Goal: Information Seeking & Learning: Learn about a topic

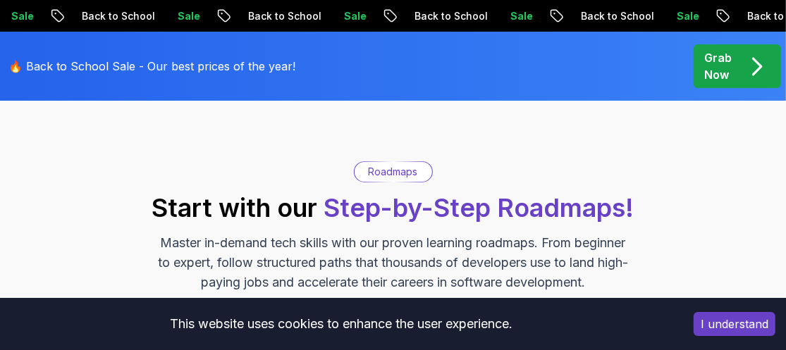
click at [718, 320] on button "I understand" at bounding box center [735, 324] width 82 height 24
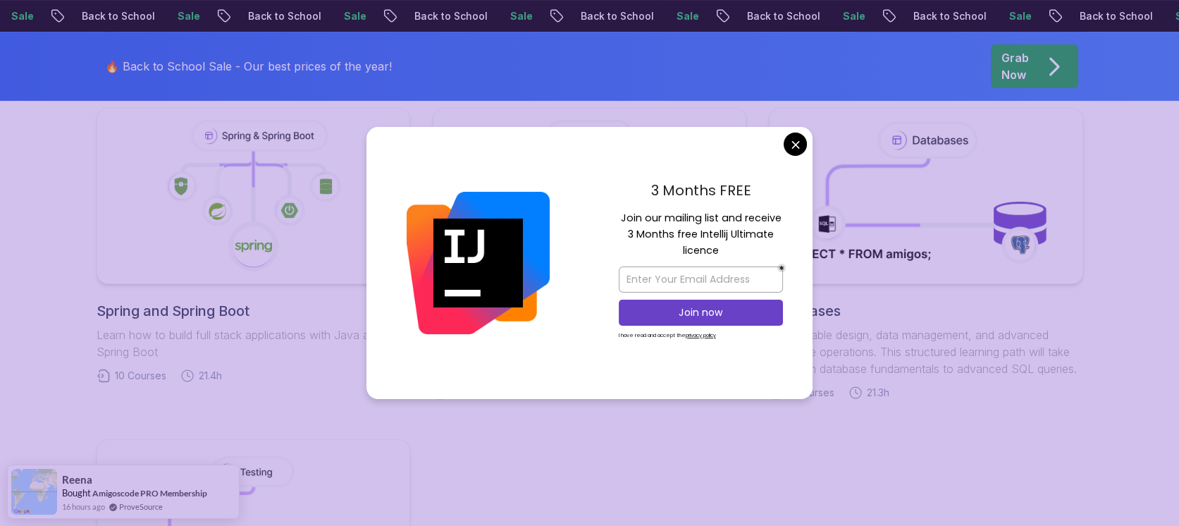
scroll to position [635, 0]
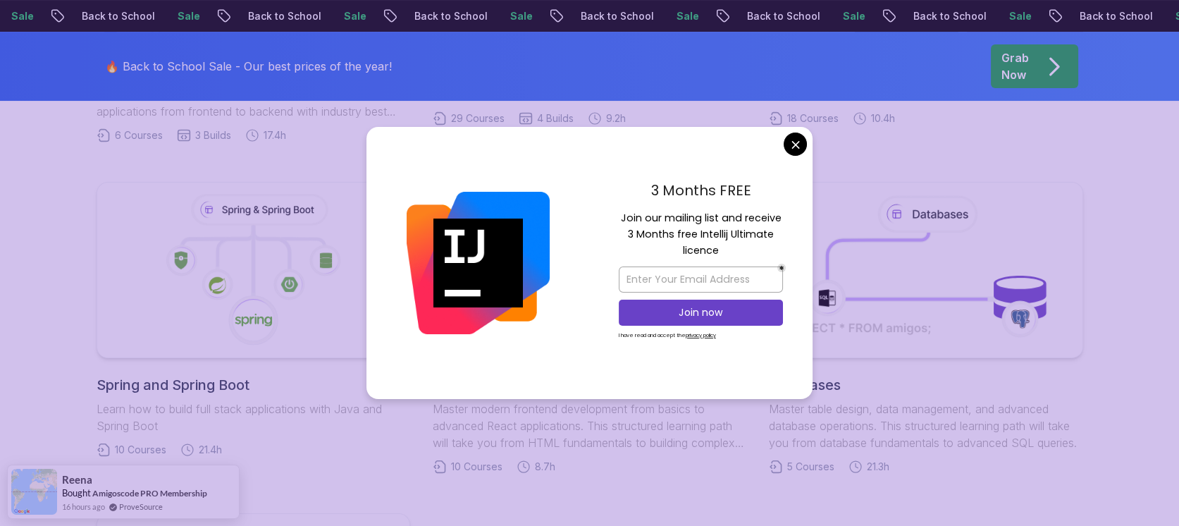
click at [785, 138] on body "Sale Back to School Sale Back to School Sale Back to School Sale Back to School…" at bounding box center [589, 462] width 1179 height 2195
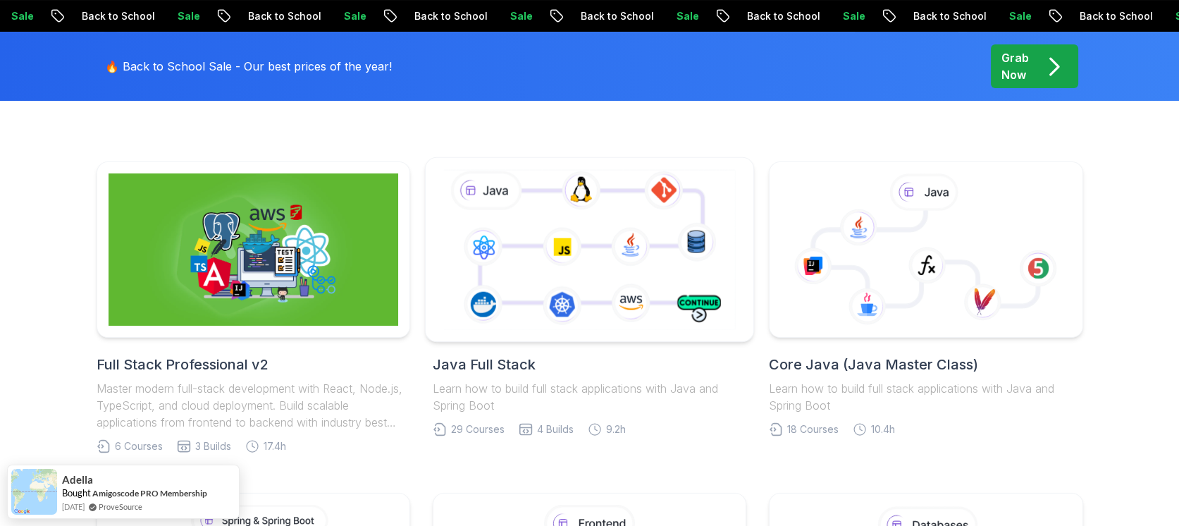
scroll to position [317, 0]
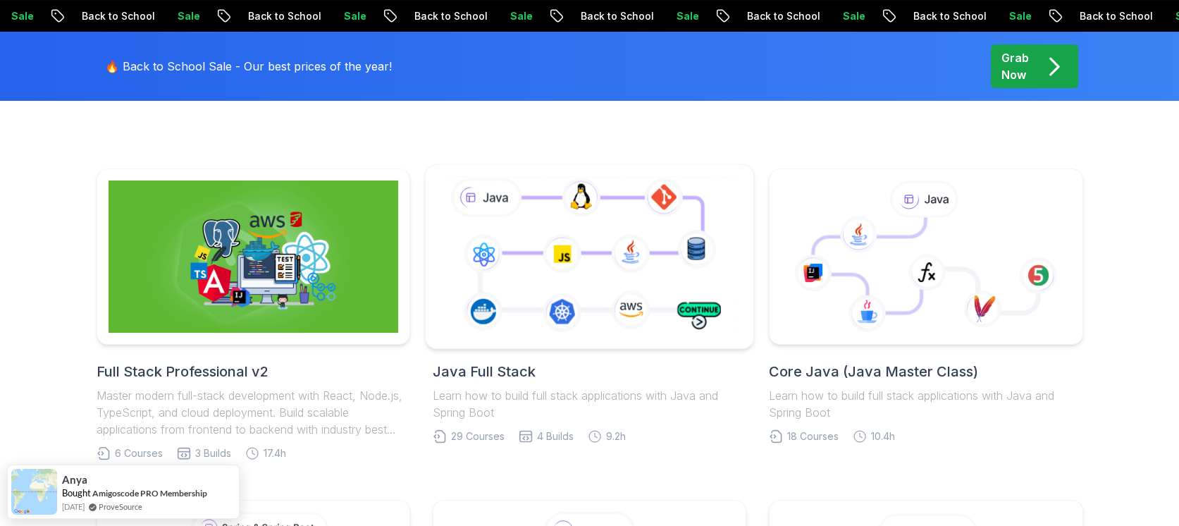
click at [644, 288] on icon at bounding box center [590, 256] width 298 height 166
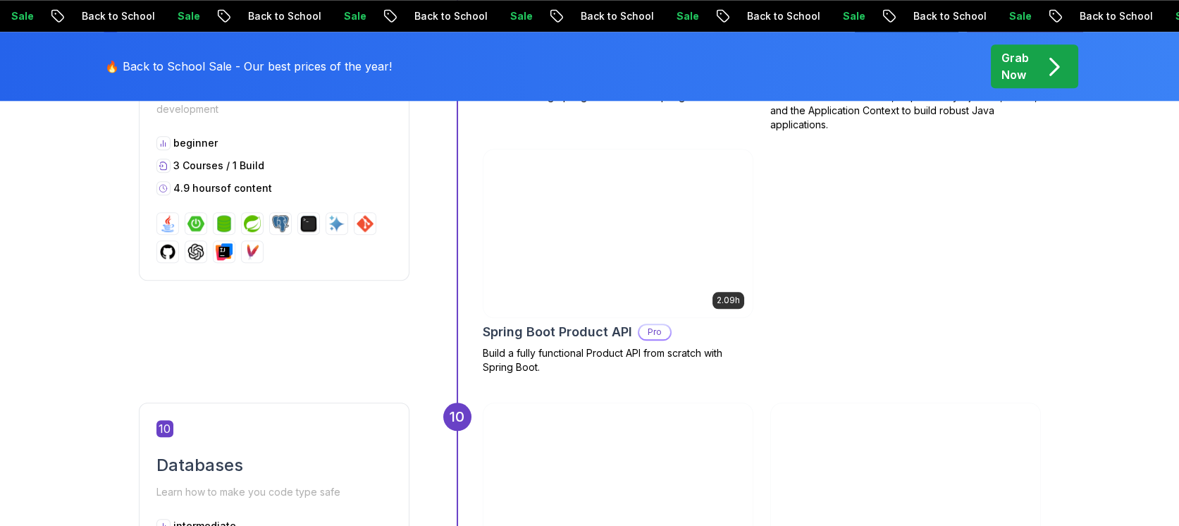
scroll to position [3489, 0]
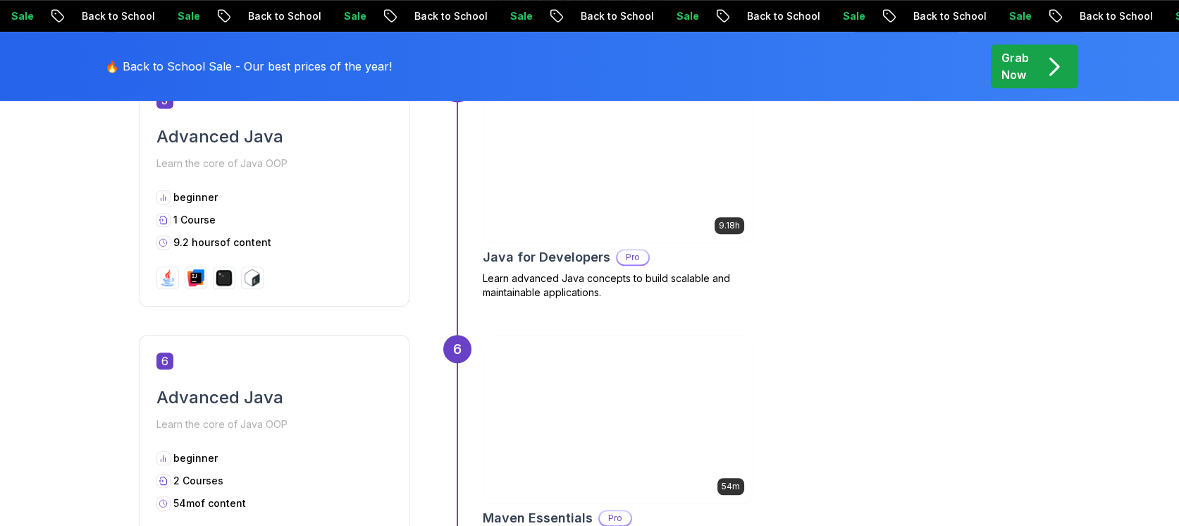
scroll to position [1903, 0]
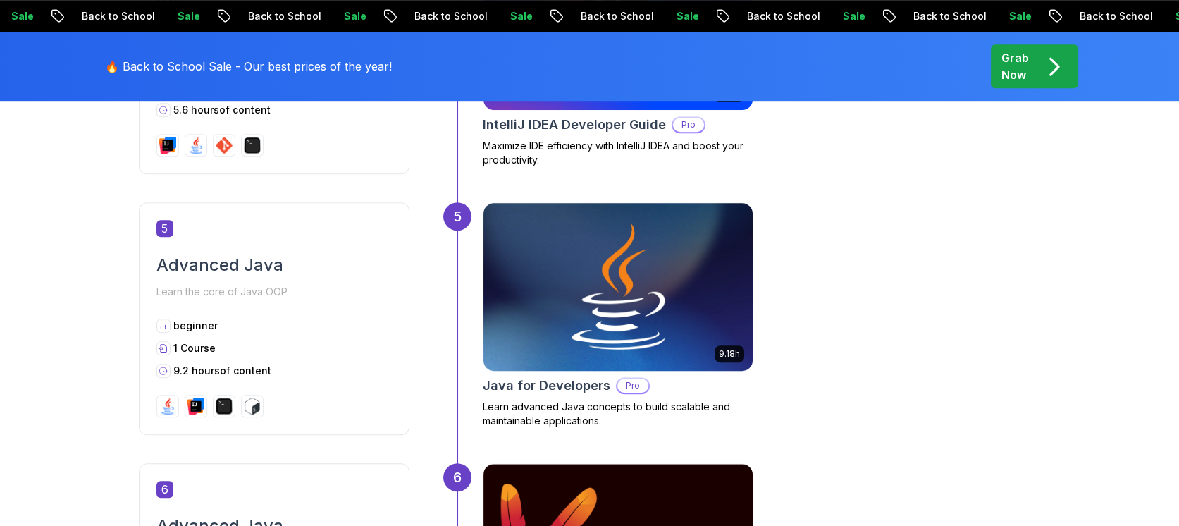
click at [715, 332] on img at bounding box center [617, 287] width 283 height 176
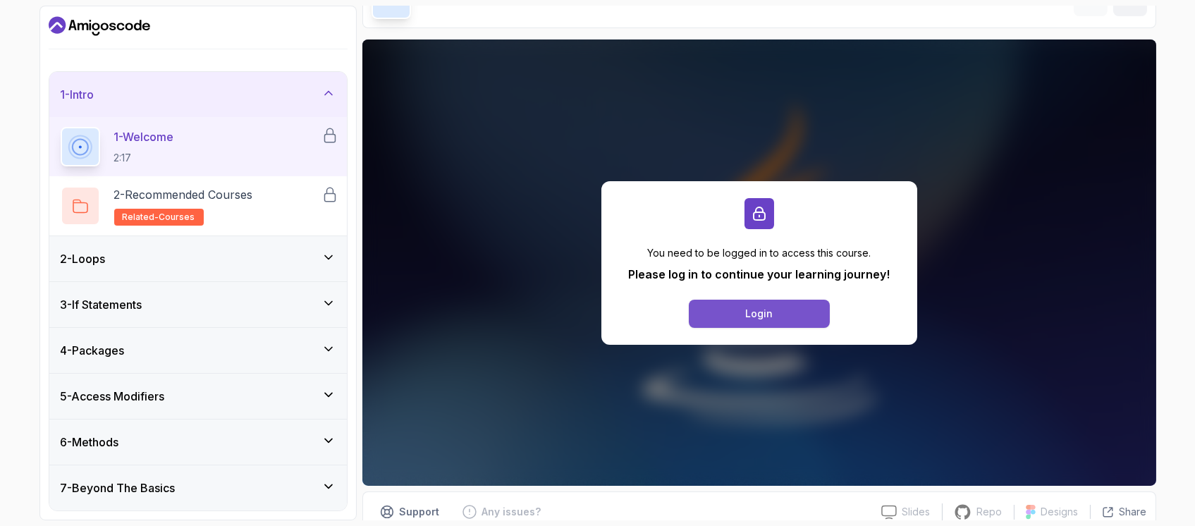
scroll to position [106, 0]
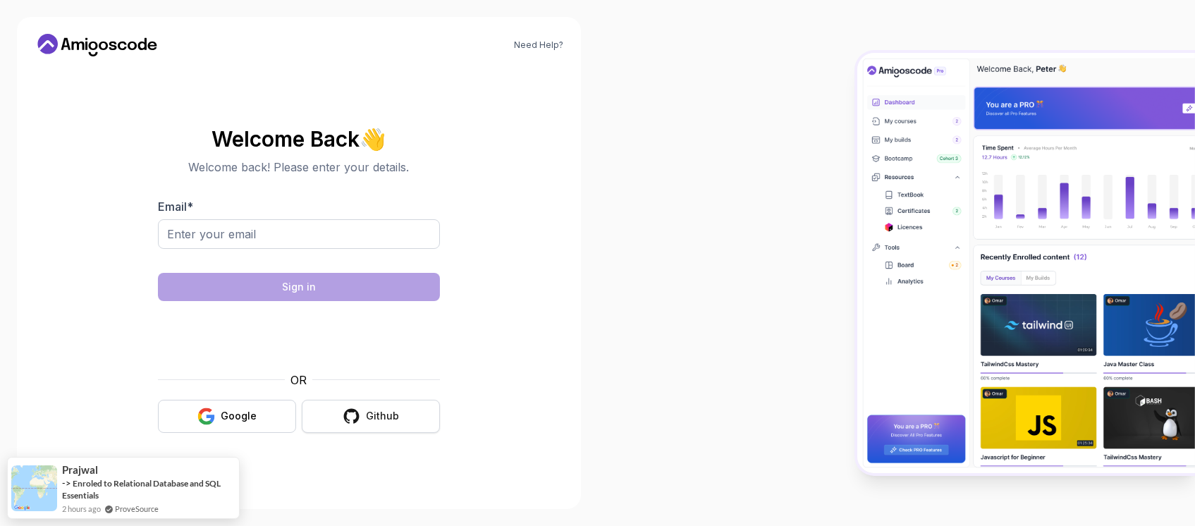
click at [386, 415] on div "Github" at bounding box center [382, 416] width 33 height 14
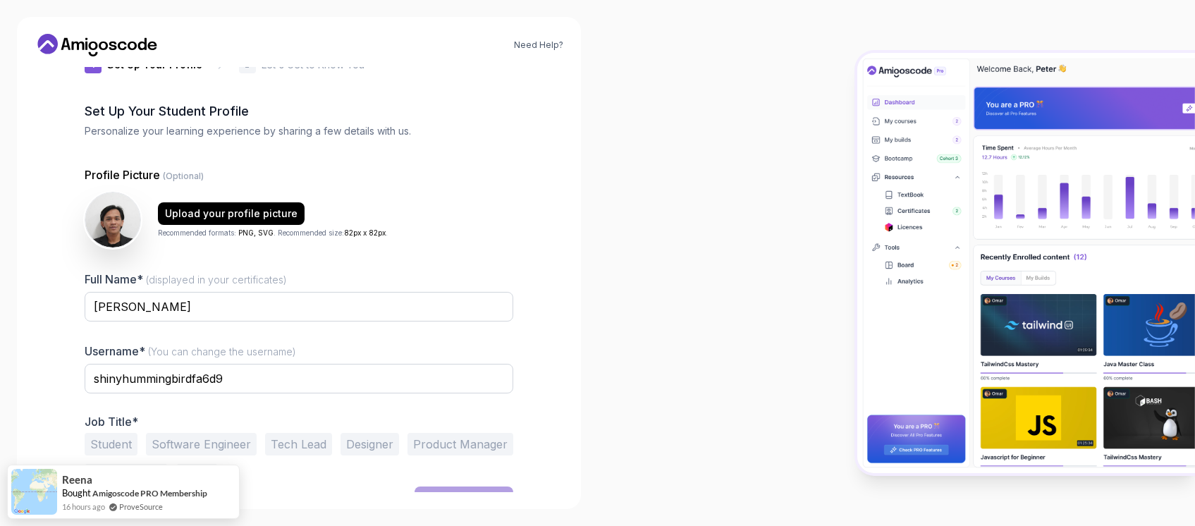
scroll to position [62, 0]
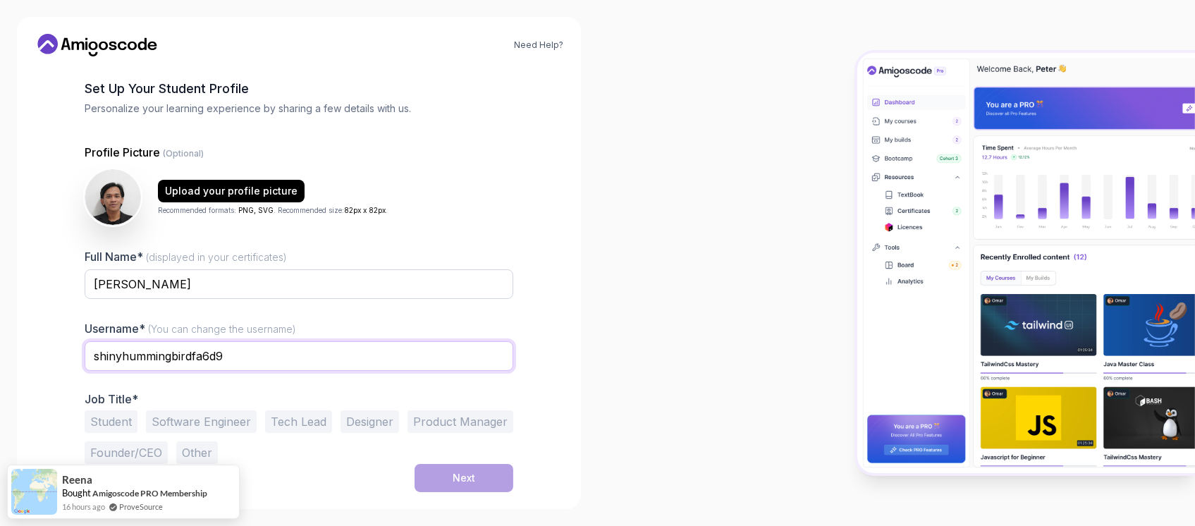
click at [163, 364] on input "shinyhummingbirdfa6d9" at bounding box center [299, 356] width 429 height 30
click at [164, 364] on input "shinyhummingbirdfa6d9" at bounding box center [299, 356] width 429 height 30
type input "muizzthaqif01"
click at [223, 414] on button "Software Engineer" at bounding box center [201, 421] width 111 height 23
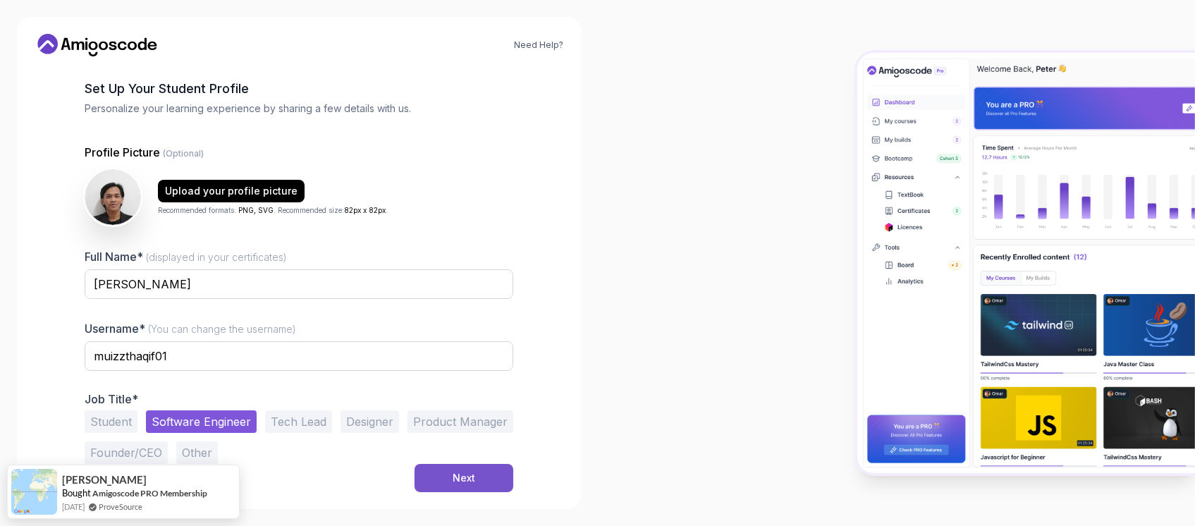
click at [439, 476] on button "Next" at bounding box center [463, 478] width 99 height 28
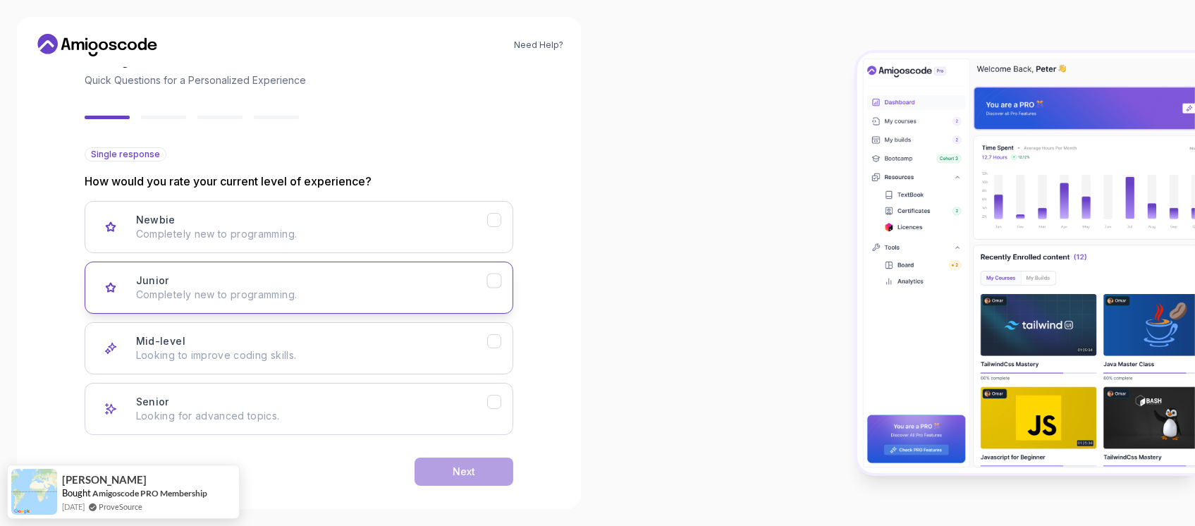
scroll to position [106, 0]
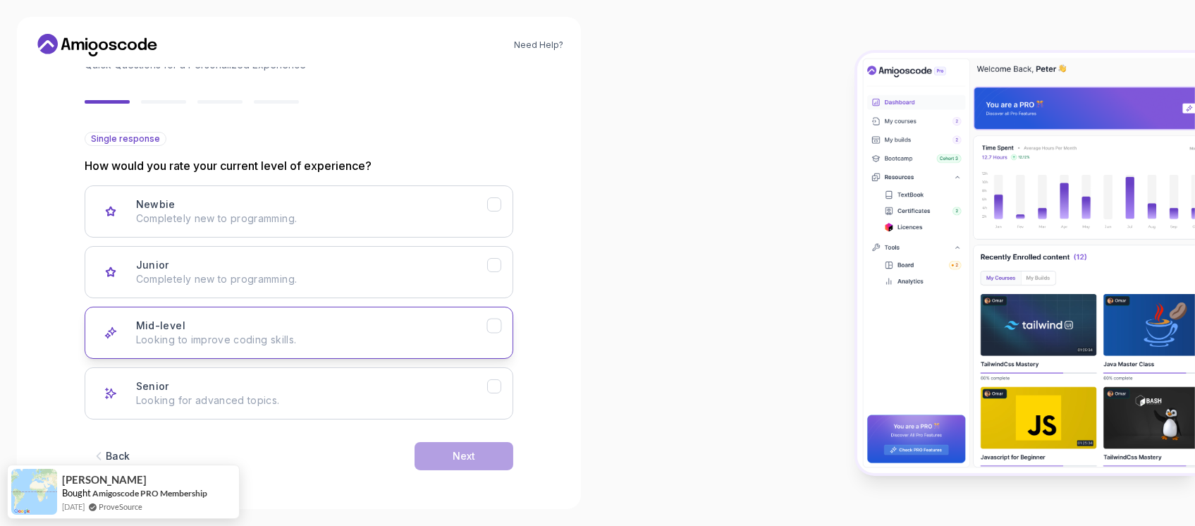
click at [469, 342] on p "Looking to improve coding skills." at bounding box center [311, 340] width 351 height 14
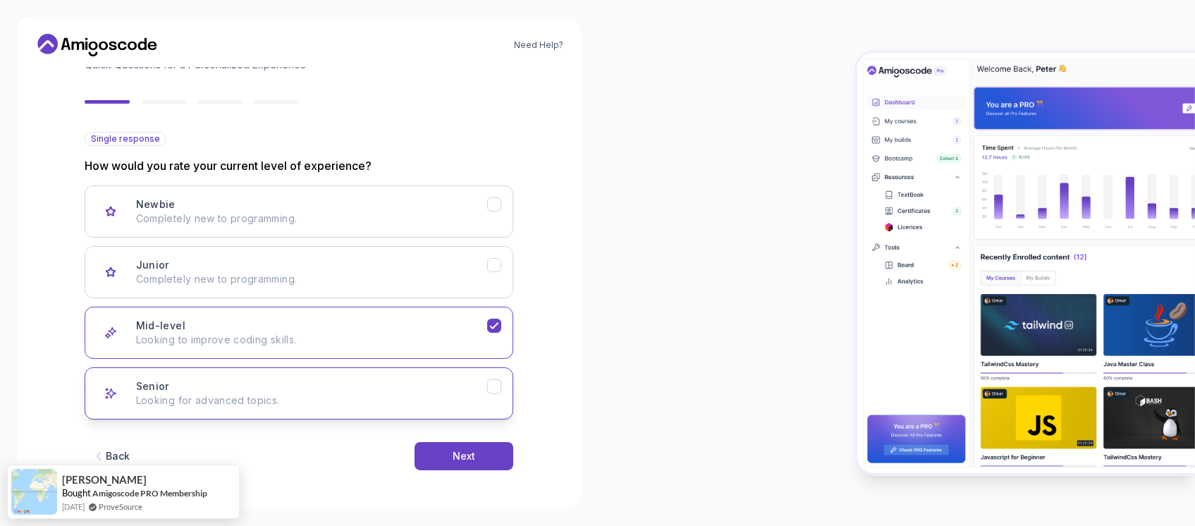
click at [504, 386] on button "Senior Looking for advanced topics." at bounding box center [299, 393] width 429 height 52
click at [498, 331] on icon "Mid-level" at bounding box center [493, 325] width 13 height 13
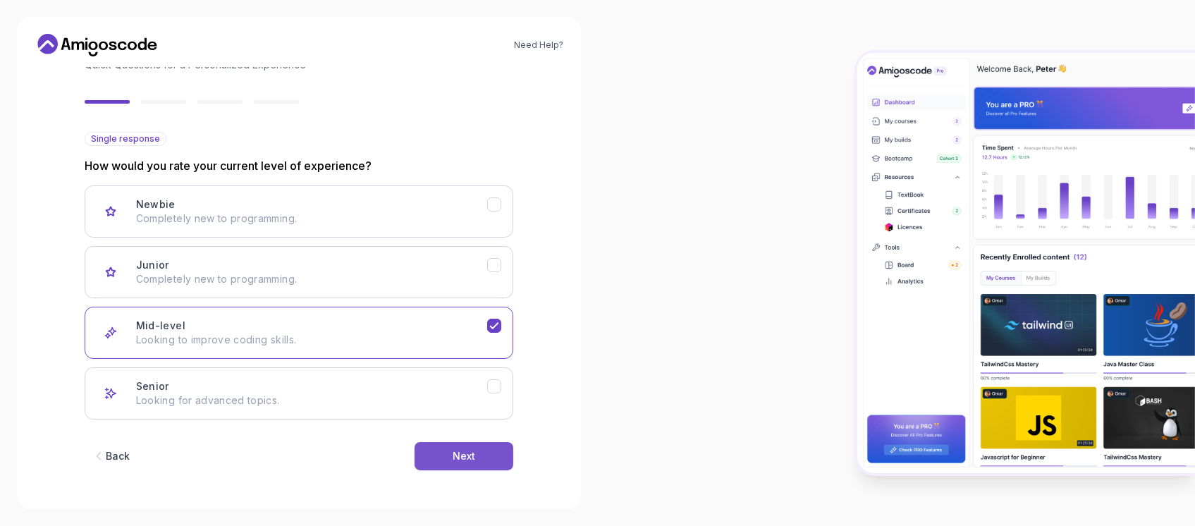
click at [500, 458] on button "Next" at bounding box center [463, 456] width 99 height 28
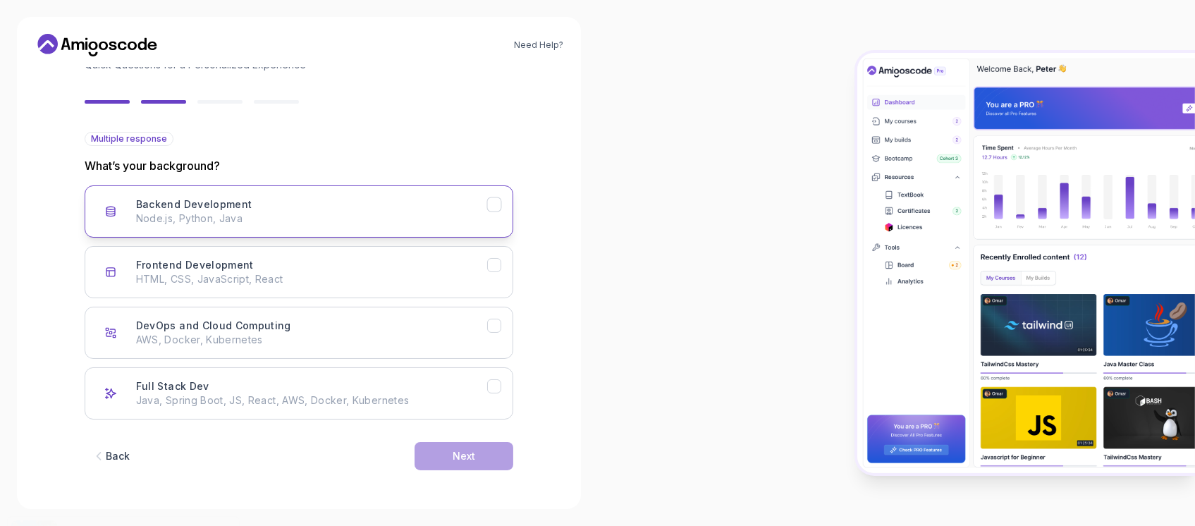
click at [493, 212] on button "Backend Development Node.js, Python, Java" at bounding box center [299, 211] width 429 height 52
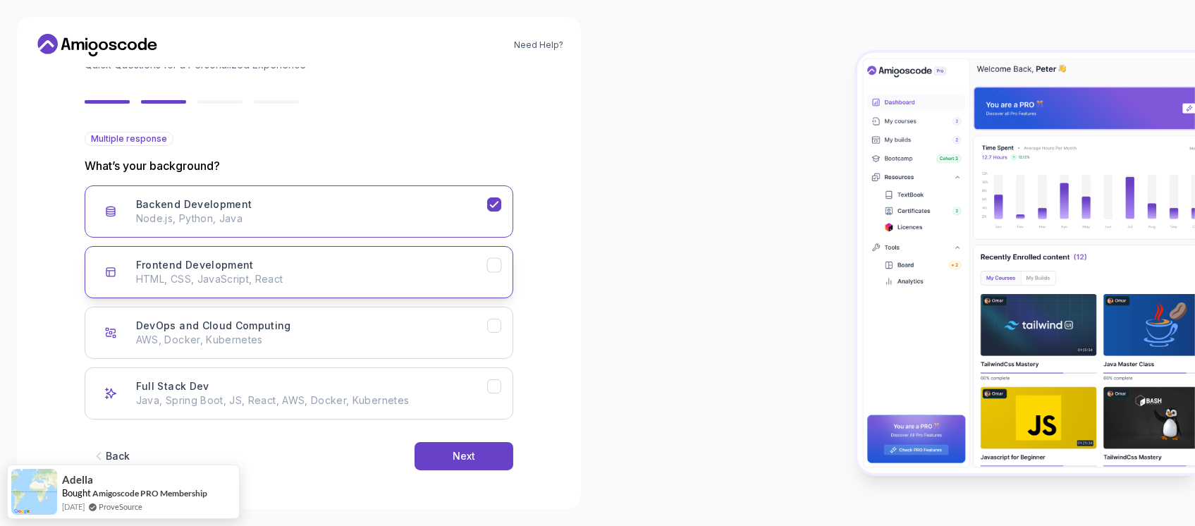
click at [496, 252] on button "Frontend Development HTML, CSS, JavaScript, React" at bounding box center [299, 272] width 429 height 52
click at [503, 325] on button "DevOps and Cloud Computing AWS, Docker, Kubernetes" at bounding box center [299, 333] width 429 height 52
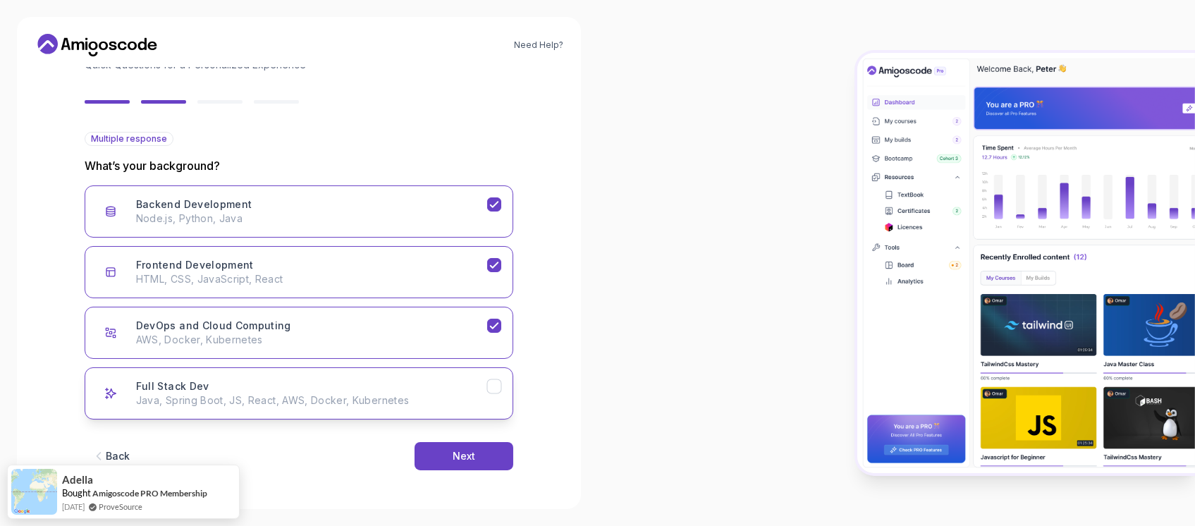
click at [498, 386] on icon "Full Stack Dev" at bounding box center [493, 386] width 13 height 13
click at [497, 442] on button "Next" at bounding box center [463, 456] width 99 height 28
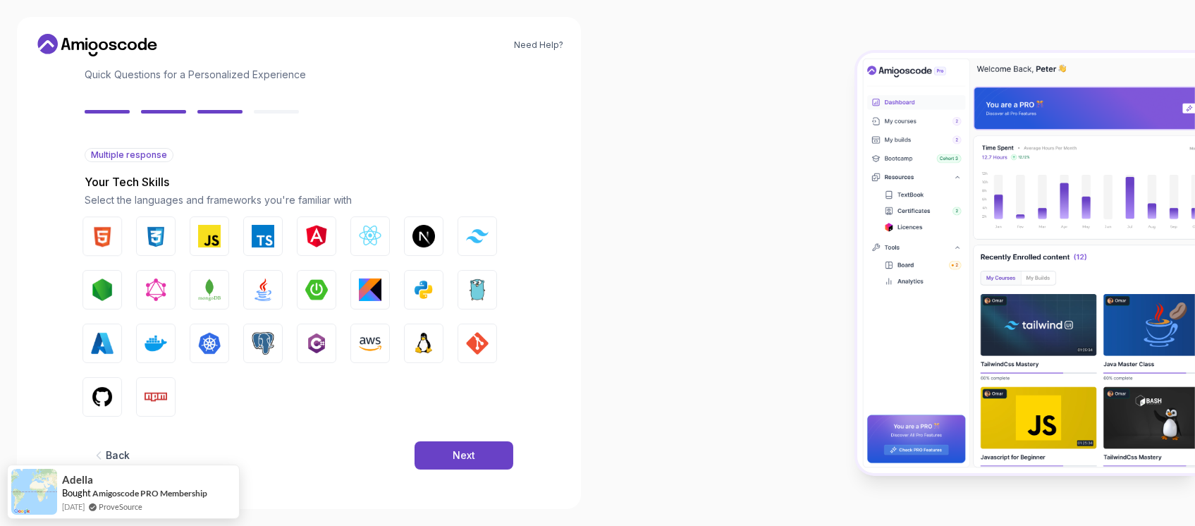
scroll to position [90, 0]
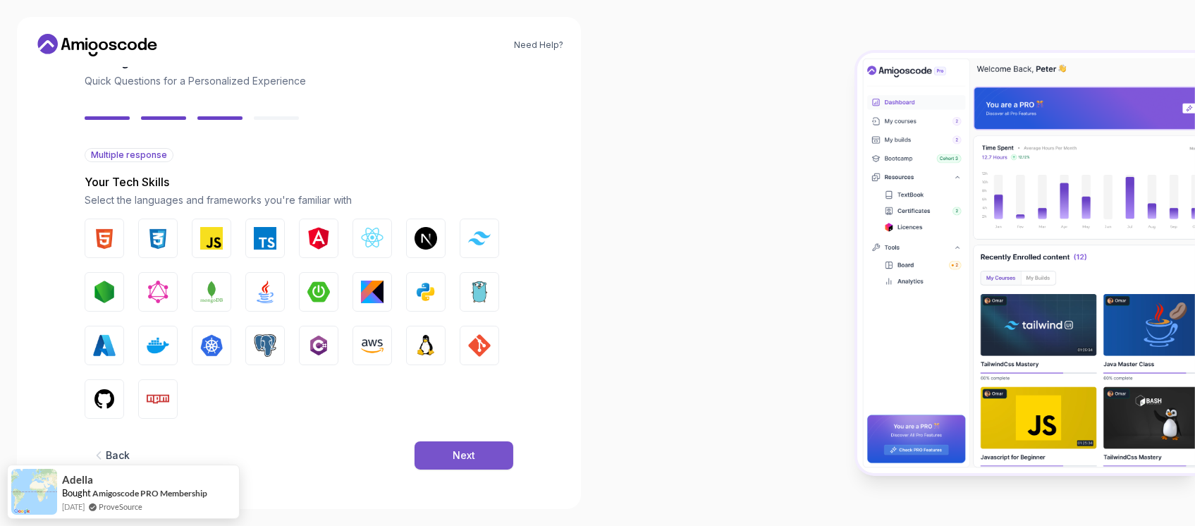
click at [478, 462] on button "Next" at bounding box center [463, 455] width 99 height 28
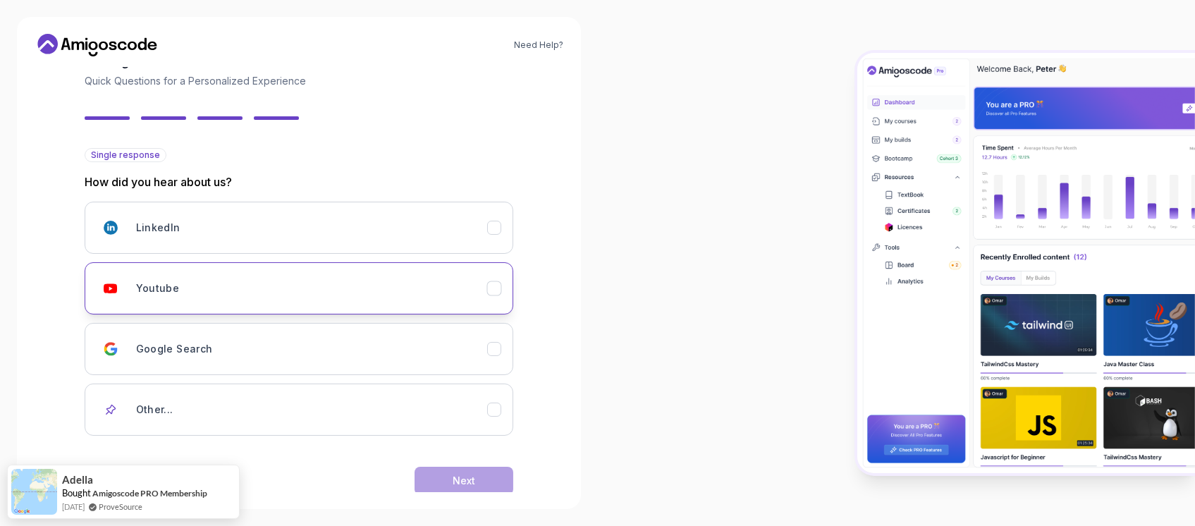
click at [448, 299] on div "Youtube" at bounding box center [311, 288] width 351 height 28
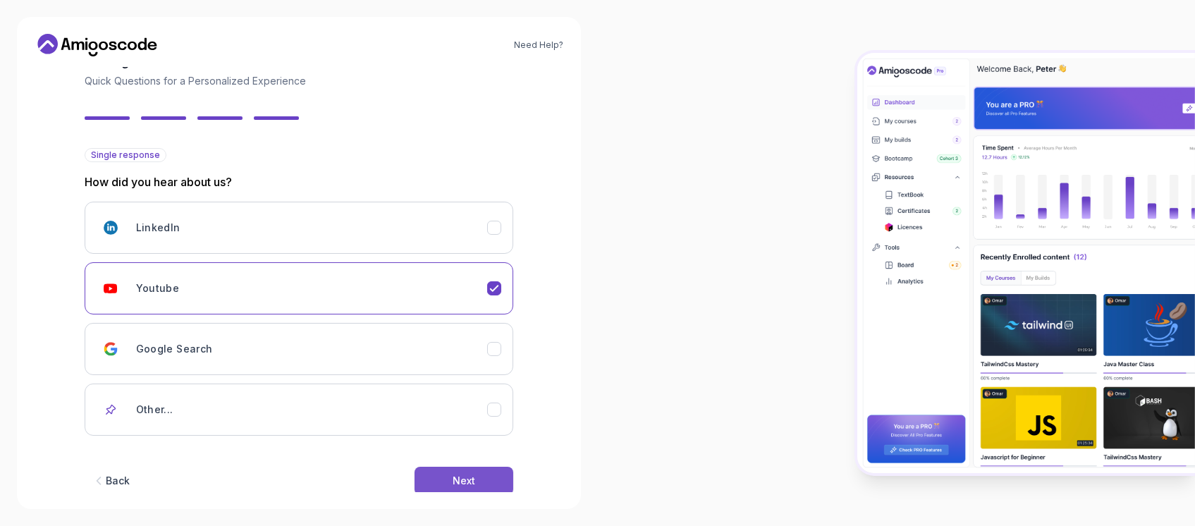
click at [510, 482] on button "Next" at bounding box center [463, 481] width 99 height 28
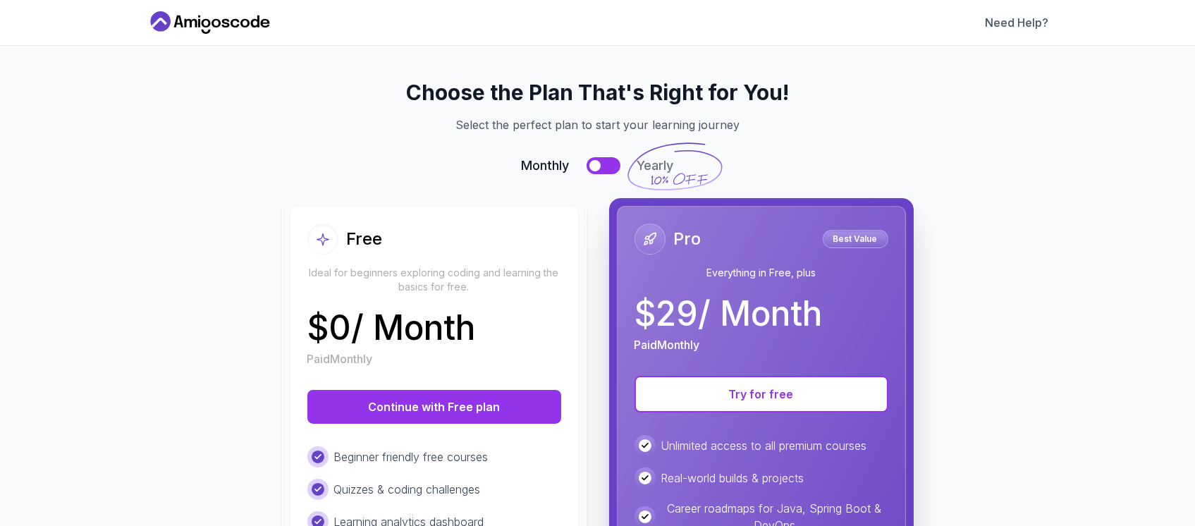
click at [501, 482] on div "Quizzes & coding challenges" at bounding box center [434, 489] width 254 height 21
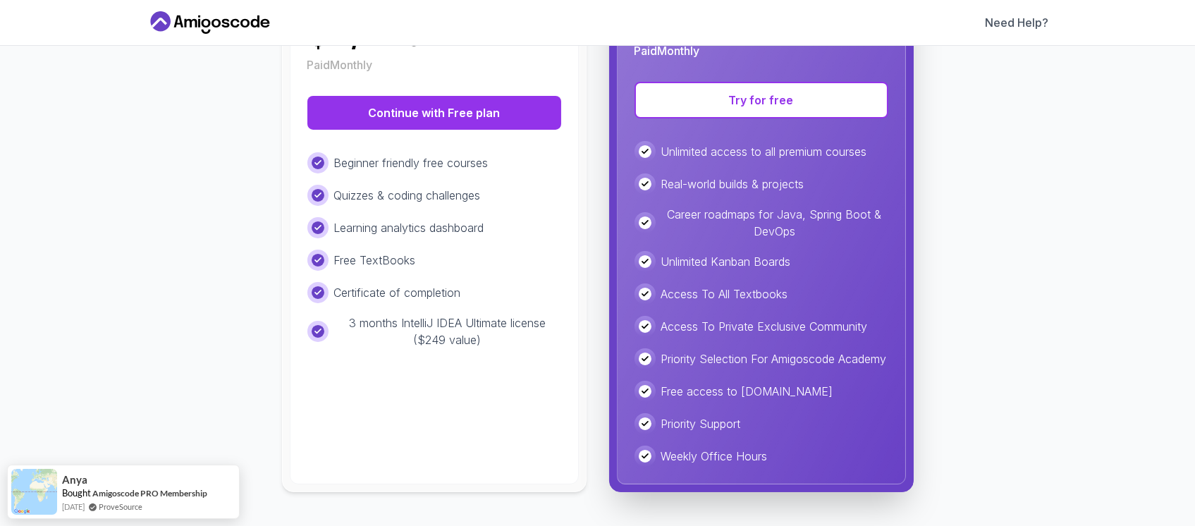
scroll to position [95, 0]
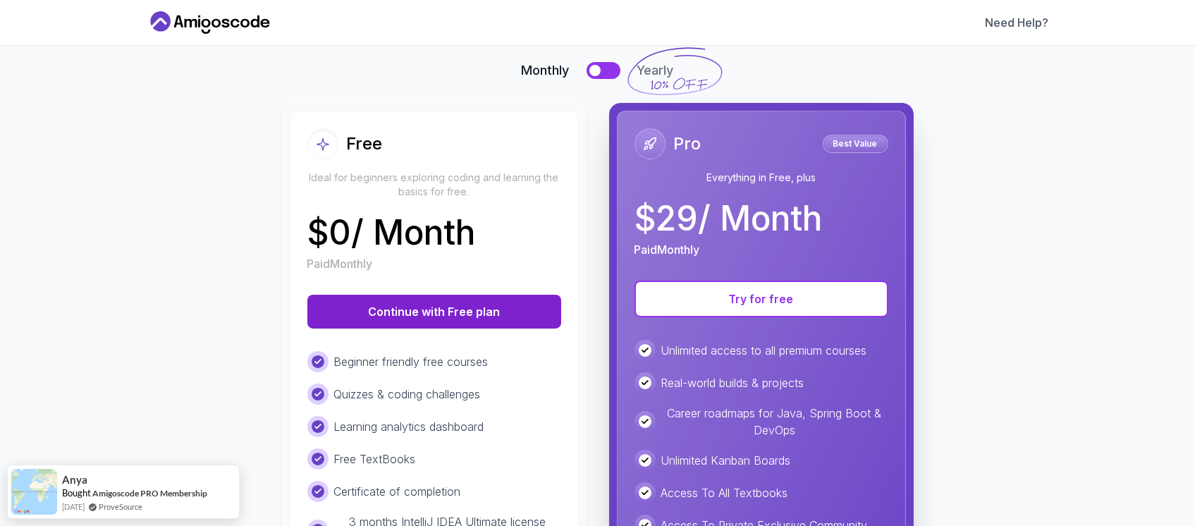
click at [448, 307] on button "Continue with Free plan" at bounding box center [434, 312] width 254 height 34
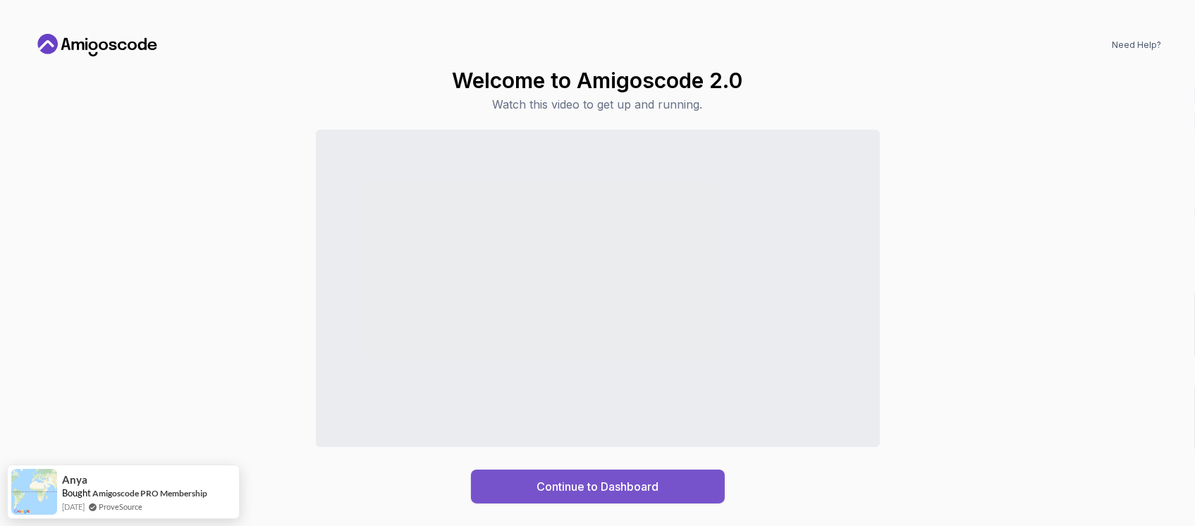
click at [650, 489] on div "Continue to Dashboard" at bounding box center [597, 486] width 122 height 17
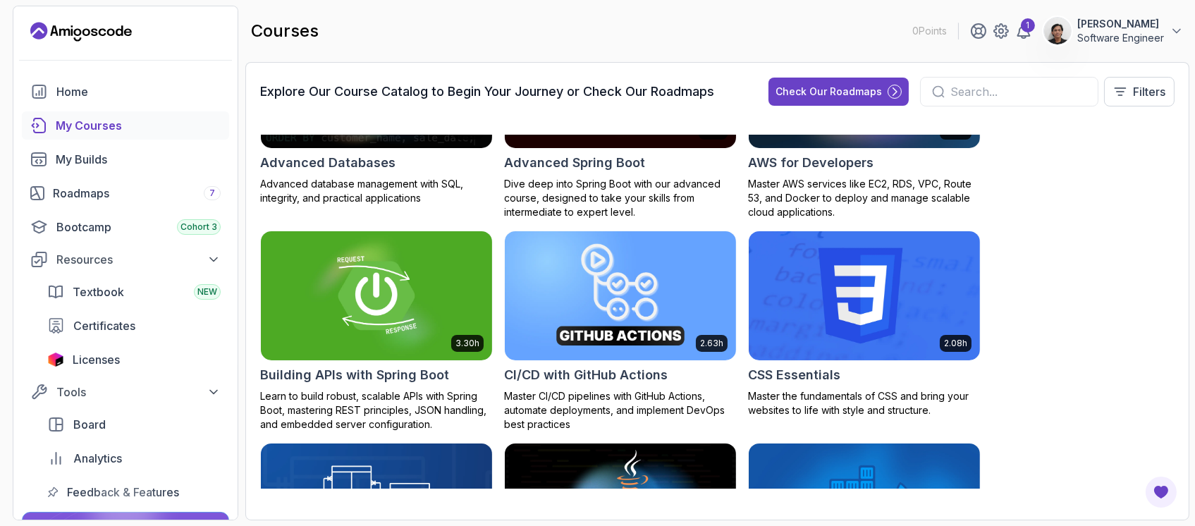
scroll to position [211, 0]
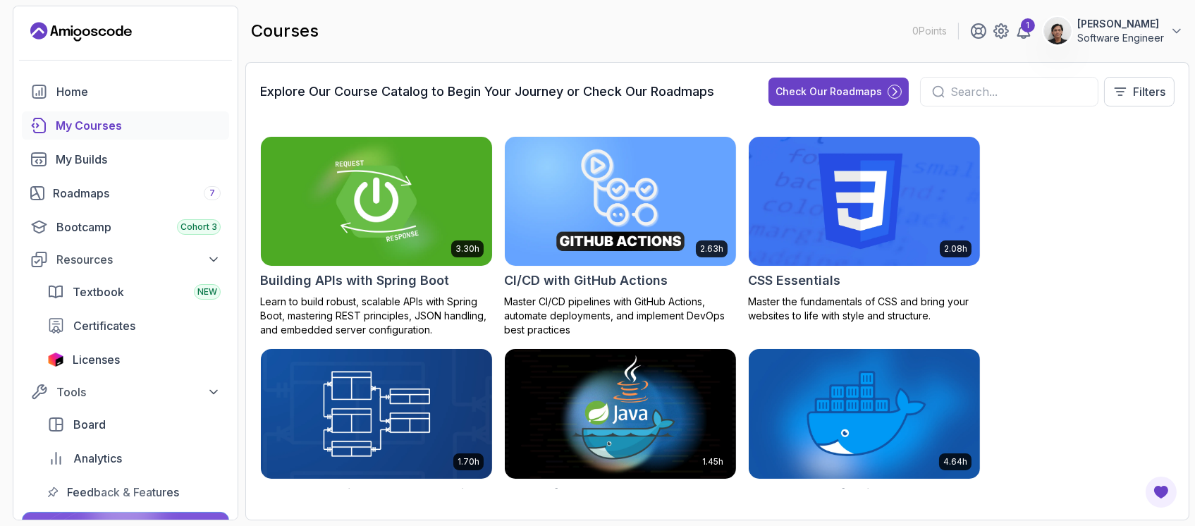
click at [441, 233] on img at bounding box center [376, 201] width 242 height 136
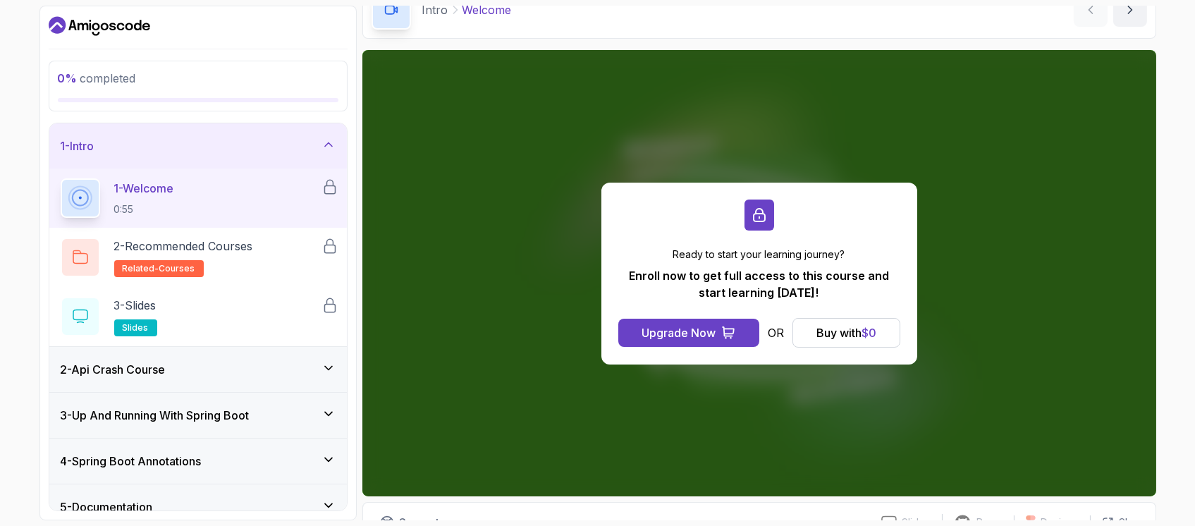
scroll to position [106, 0]
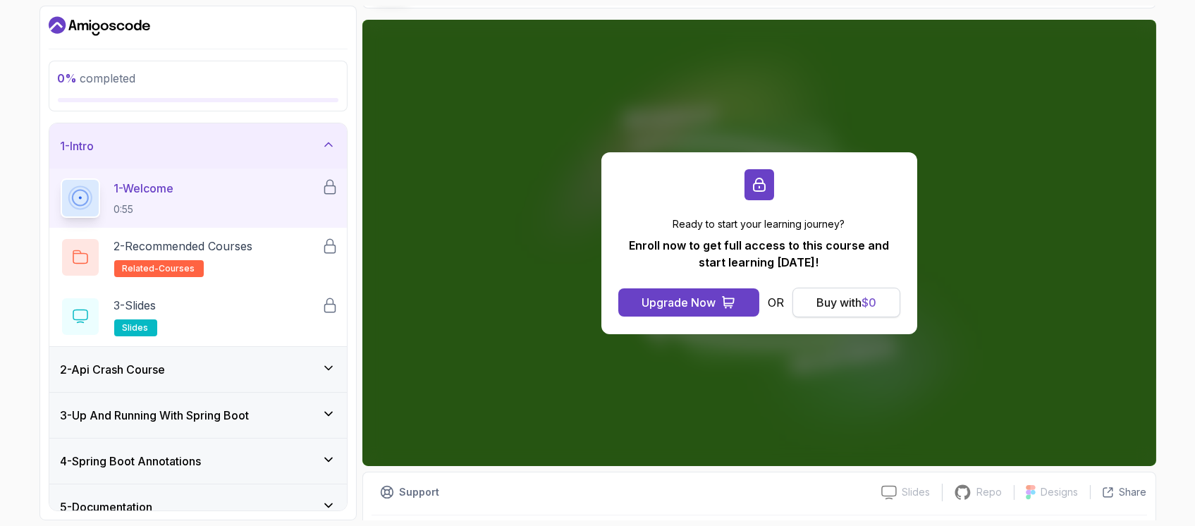
click at [863, 300] on span "$ 0" at bounding box center [868, 302] width 15 height 14
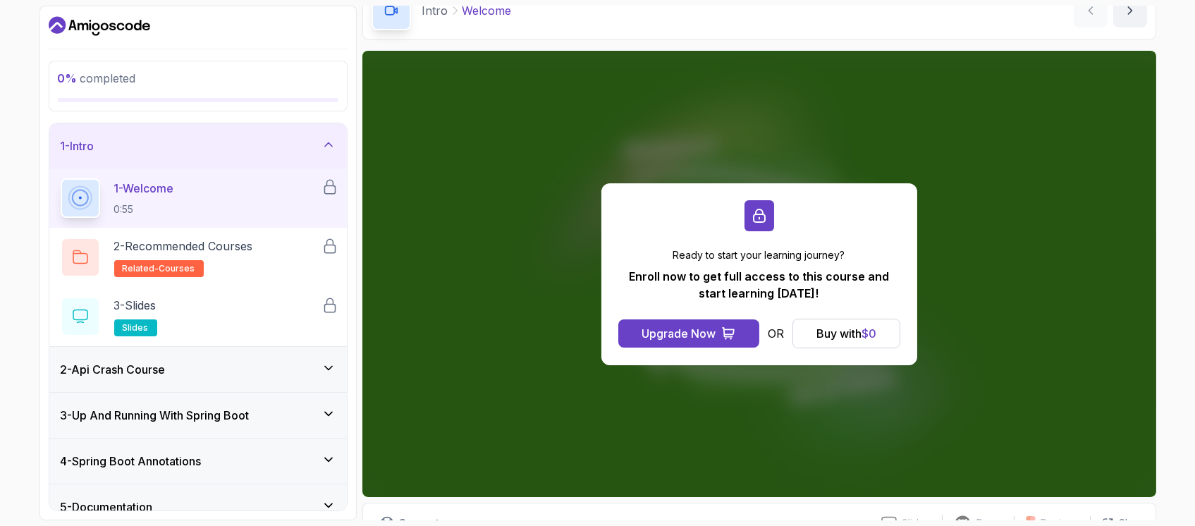
scroll to position [106, 0]
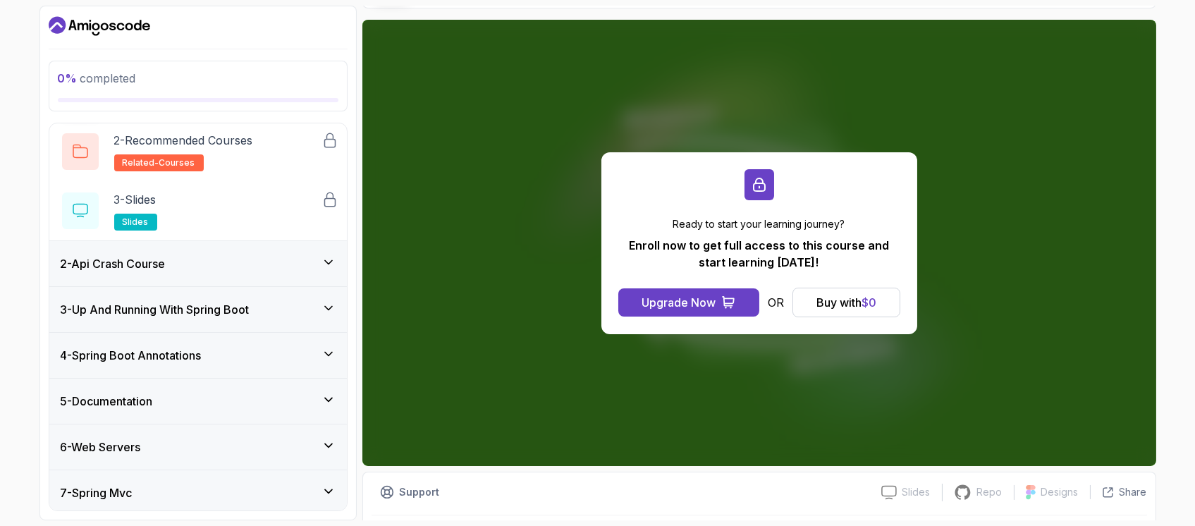
click at [252, 273] on div "2 - Api Crash Course" at bounding box center [197, 263] width 297 height 45
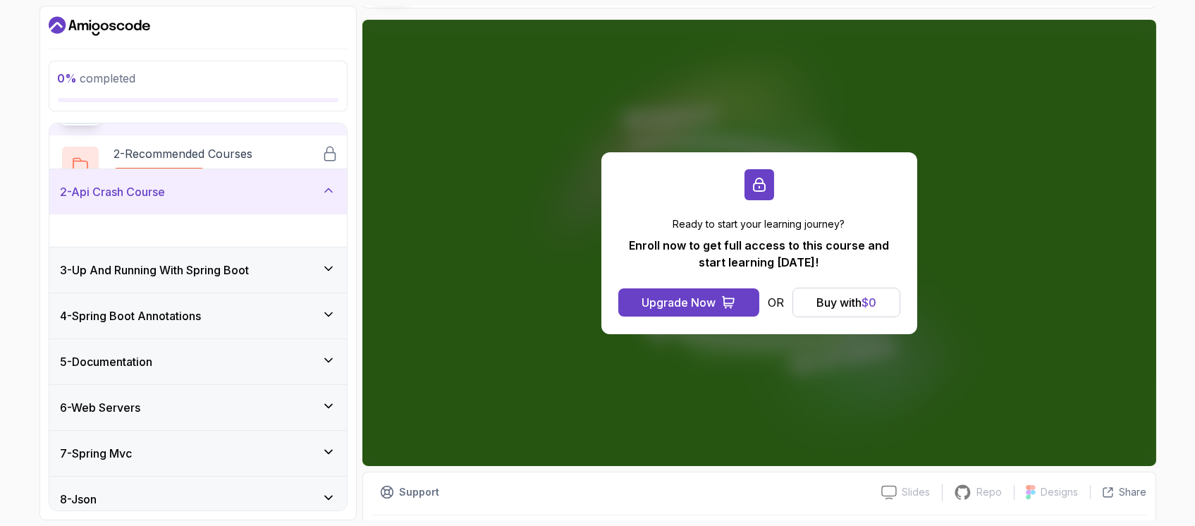
scroll to position [69, 0]
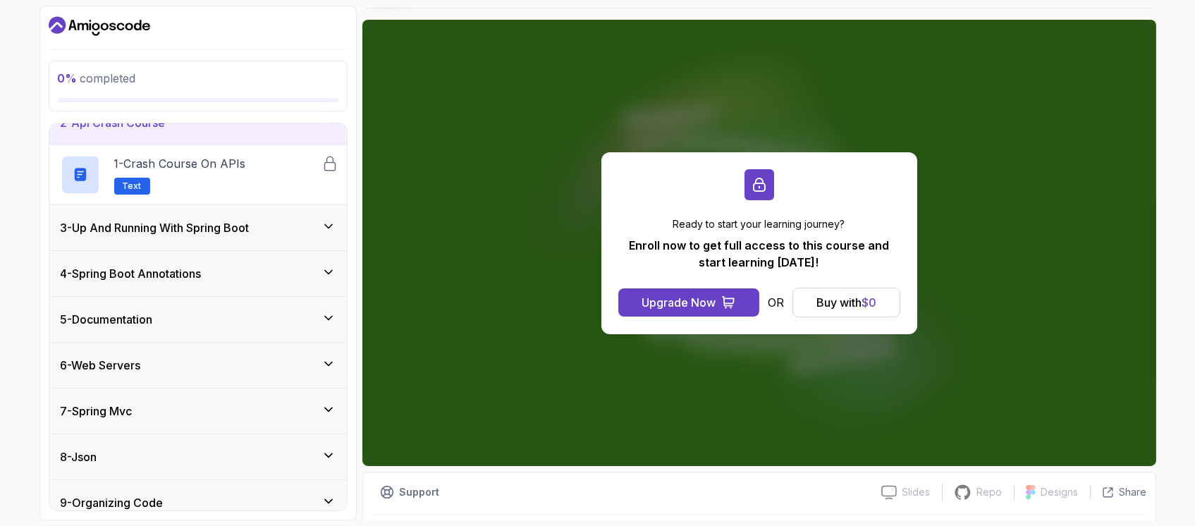
click at [190, 281] on div "4 - Spring Boot Annotations" at bounding box center [197, 273] width 297 height 45
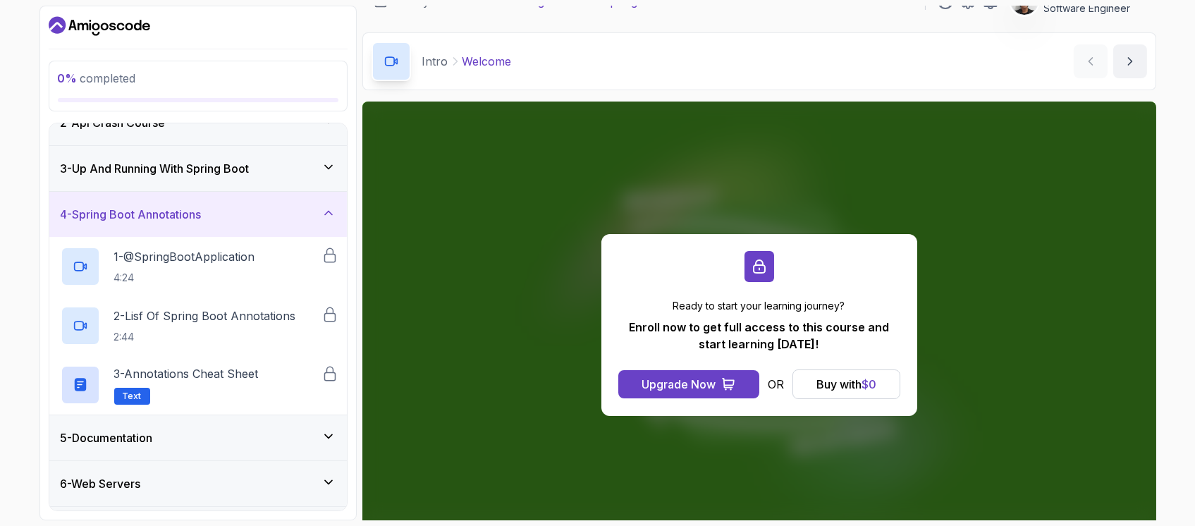
scroll to position [0, 0]
